Goal: Task Accomplishment & Management: Manage account settings

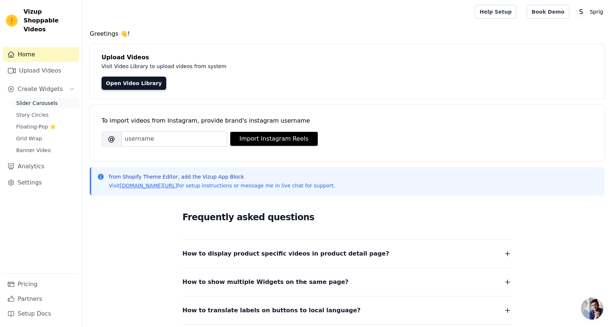
click at [40, 98] on link "Slider Carousels" at bounding box center [45, 103] width 67 height 10
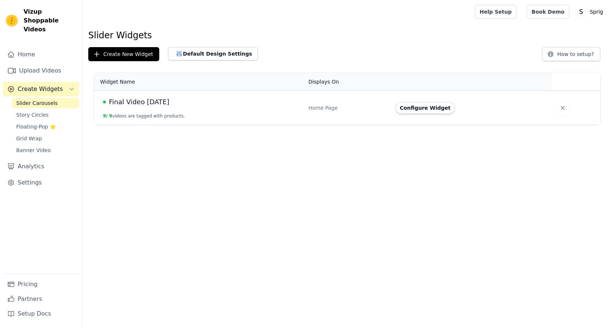
click at [137, 101] on span "Final Video [DATE]" at bounding box center [139, 102] width 60 height 10
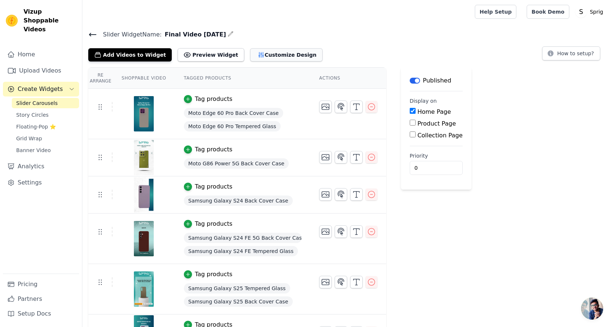
click at [268, 53] on button "Customize Design" at bounding box center [286, 54] width 72 height 13
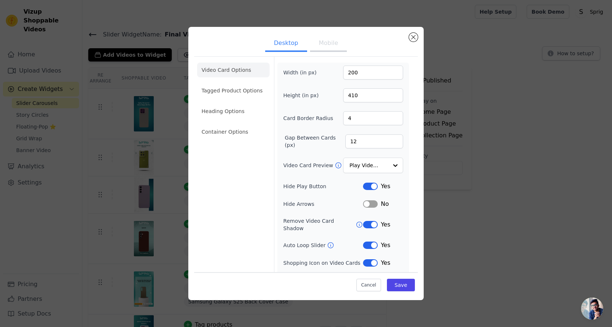
click at [335, 45] on button "Mobile" at bounding box center [328, 44] width 37 height 16
click at [297, 52] on ul "Desktop Mobile" at bounding box center [306, 44] width 224 height 22
click at [286, 47] on button "Desktop" at bounding box center [286, 44] width 42 height 16
click at [327, 39] on button "Mobile" at bounding box center [328, 44] width 37 height 16
click at [284, 41] on button "Desktop" at bounding box center [286, 44] width 42 height 16
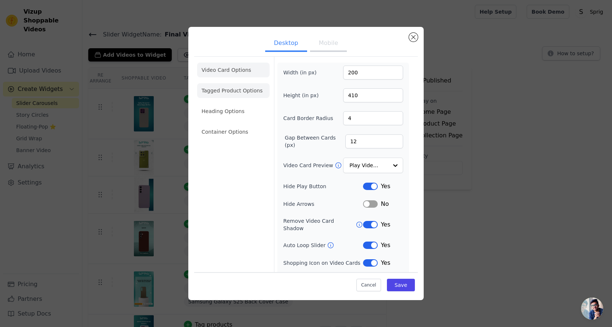
click at [231, 92] on li "Tagged Product Options" at bounding box center [233, 90] width 72 height 15
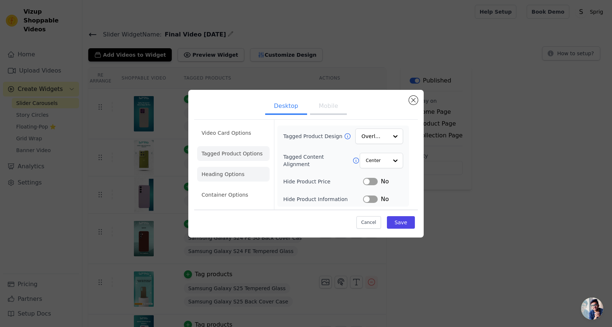
click at [220, 175] on li "Heading Options" at bounding box center [233, 174] width 72 height 15
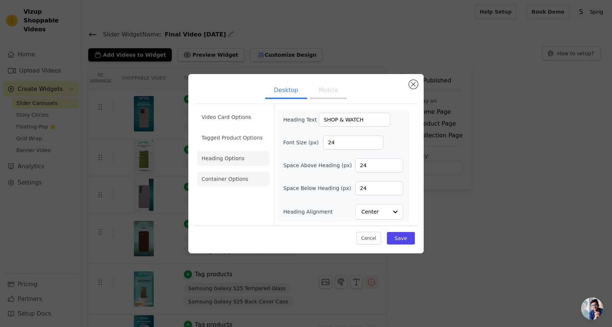
click at [237, 182] on li "Container Options" at bounding box center [233, 178] width 72 height 15
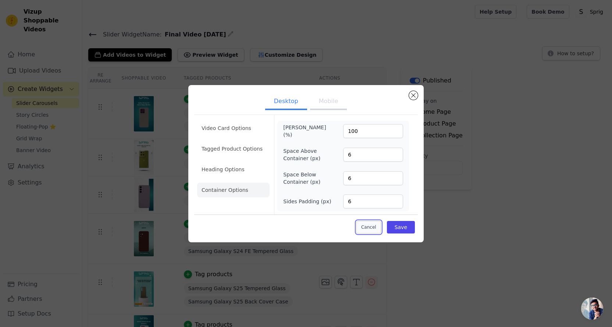
click at [364, 228] on button "Cancel" at bounding box center [368, 227] width 25 height 13
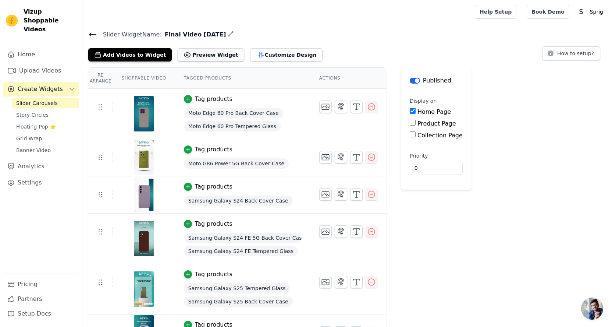
click at [183, 51] on button "Preview Widget" at bounding box center [211, 54] width 66 height 13
click at [357, 106] on icon "button" at bounding box center [356, 106] width 9 height 9
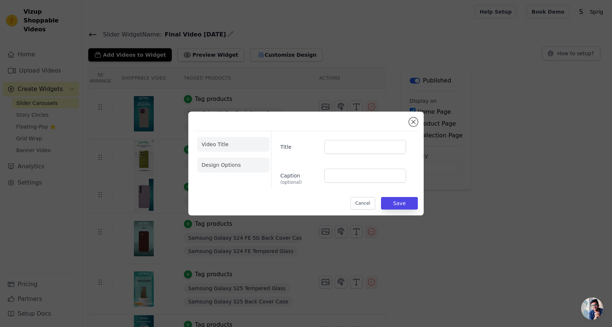
click at [243, 163] on li "Design Options" at bounding box center [233, 164] width 72 height 15
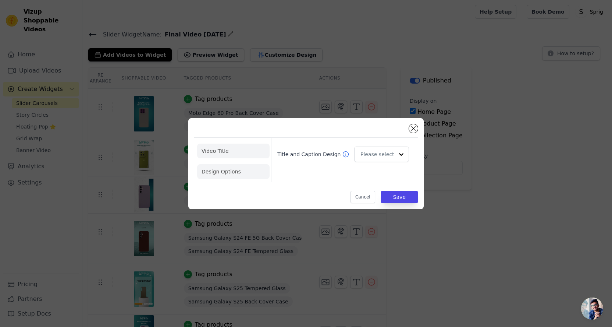
click at [237, 149] on li "Video Title" at bounding box center [233, 150] width 72 height 15
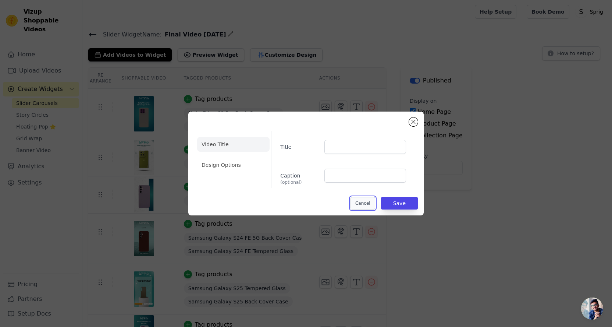
click at [361, 200] on button "Cancel" at bounding box center [362, 203] width 25 height 13
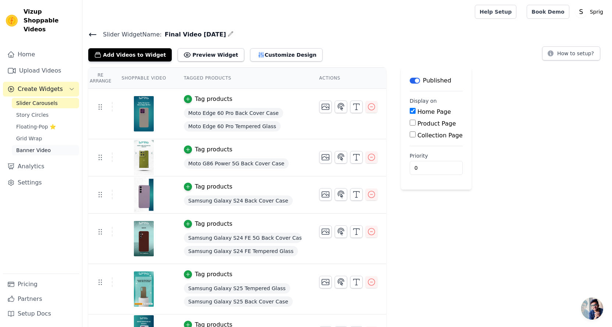
click at [23, 146] on span "Banner Video" at bounding box center [33, 149] width 35 height 7
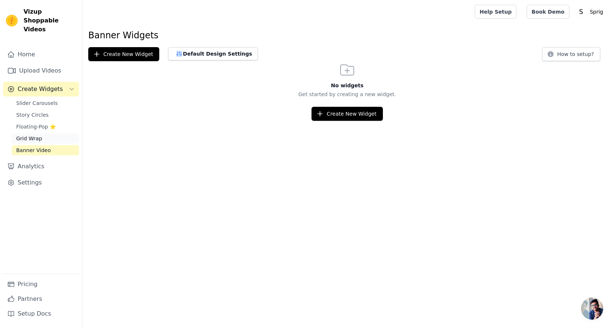
click at [31, 135] on span "Grid Wrap" at bounding box center [29, 138] width 26 height 7
click at [34, 123] on span "Floating-Pop ⭐" at bounding box center [36, 126] width 40 height 7
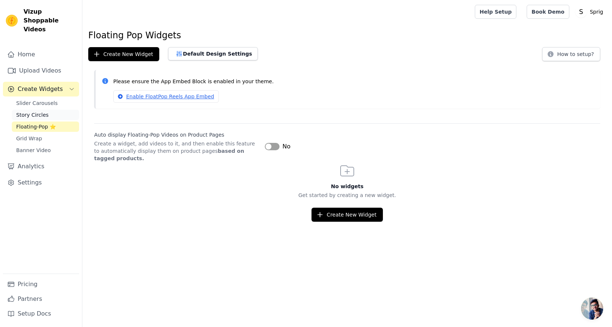
click at [36, 111] on span "Story Circles" at bounding box center [32, 114] width 32 height 7
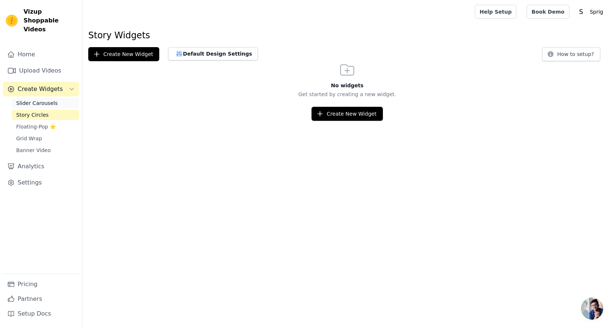
click at [42, 99] on span "Slider Carousels" at bounding box center [37, 102] width 42 height 7
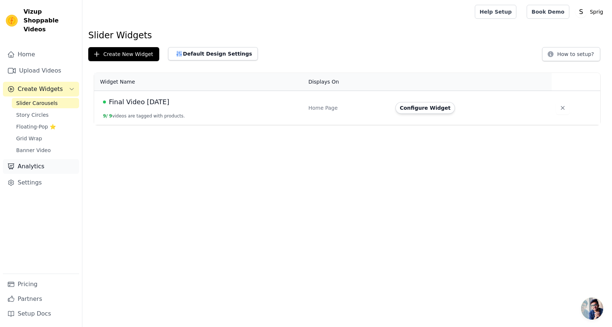
click at [36, 159] on link "Analytics" at bounding box center [41, 166] width 76 height 15
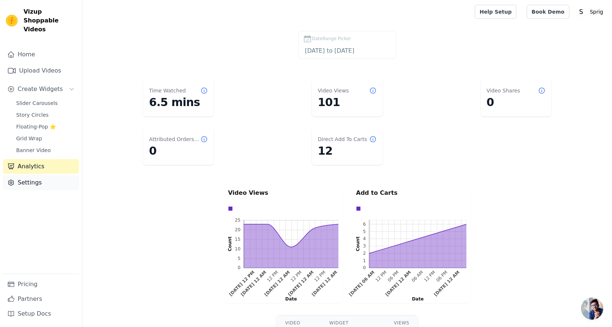
click at [31, 176] on link "Settings" at bounding box center [41, 182] width 76 height 15
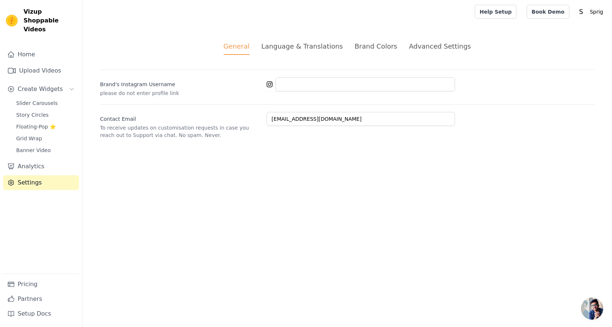
click at [307, 51] on li "Language & Translations" at bounding box center [302, 48] width 82 height 14
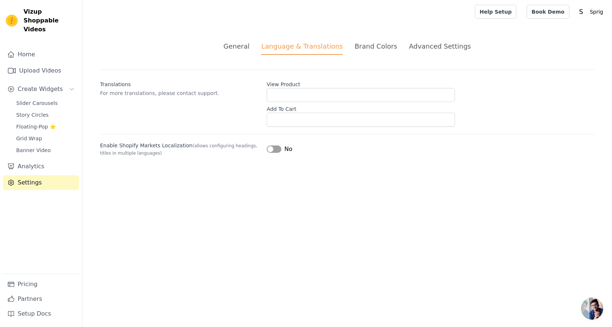
click at [364, 44] on div "Brand Colors" at bounding box center [375, 46] width 43 height 10
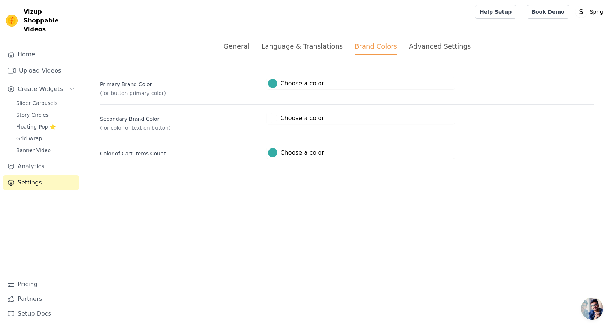
click at [435, 43] on div "Advanced Settings" at bounding box center [440, 46] width 62 height 10
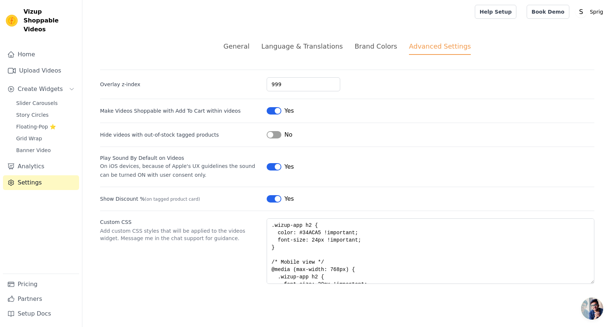
click at [378, 40] on div "General Language & Translations Brand Colors Advanced Settings unsaved changes …" at bounding box center [347, 163] width 530 height 278
click at [375, 44] on div "Brand Colors" at bounding box center [375, 46] width 43 height 10
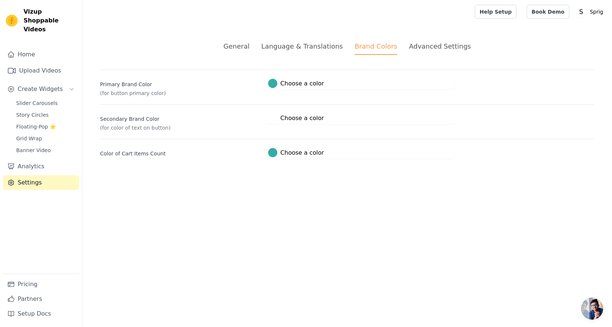
click at [292, 119] on label "#ffffff Choose a color" at bounding box center [296, 117] width 56 height 9
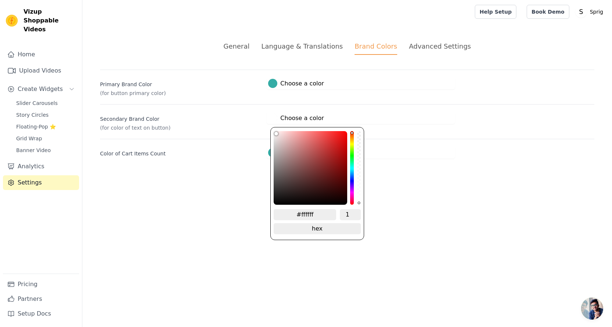
click at [183, 176] on html "Vizup Shoppable Videos Home Upload Videos Create Widgets Slider Carousels Story…" at bounding box center [306, 88] width 612 height 176
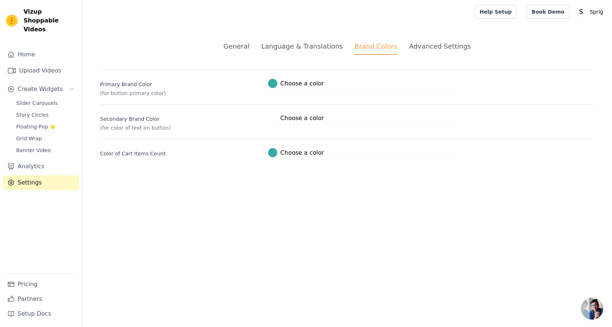
click at [287, 47] on div "Language & Translations" at bounding box center [302, 46] width 82 height 10
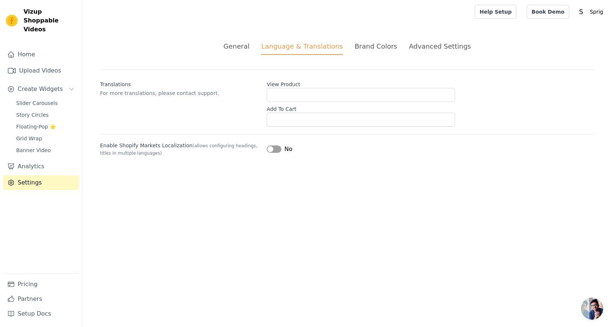
click at [250, 52] on li "General" at bounding box center [237, 48] width 26 height 14
